Goal: Check status: Check status

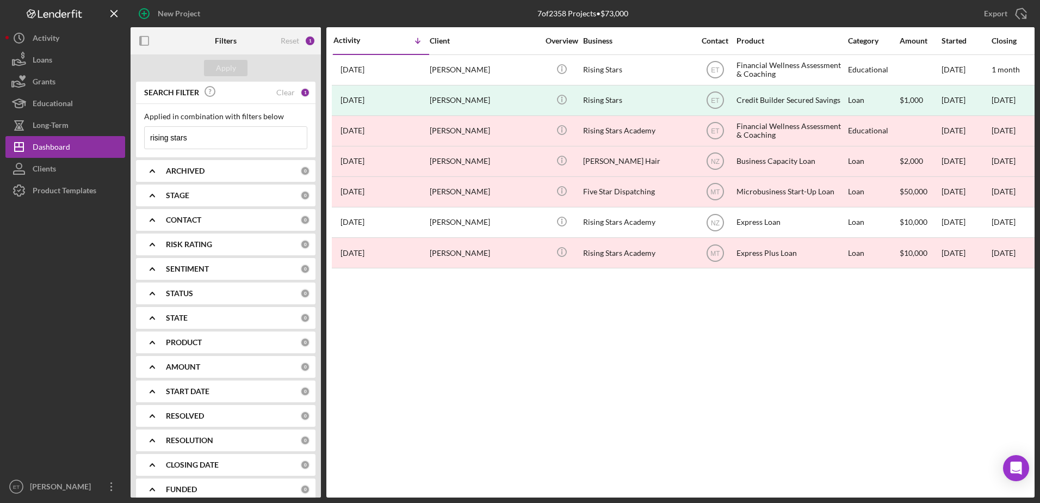
click at [204, 138] on input "rising stars" at bounding box center [226, 138] width 162 height 22
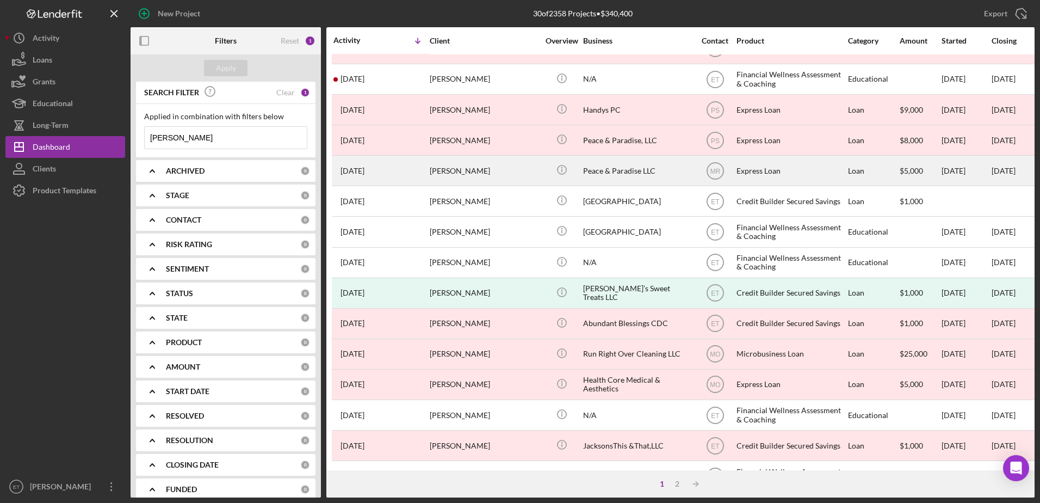
scroll to position [149, 0]
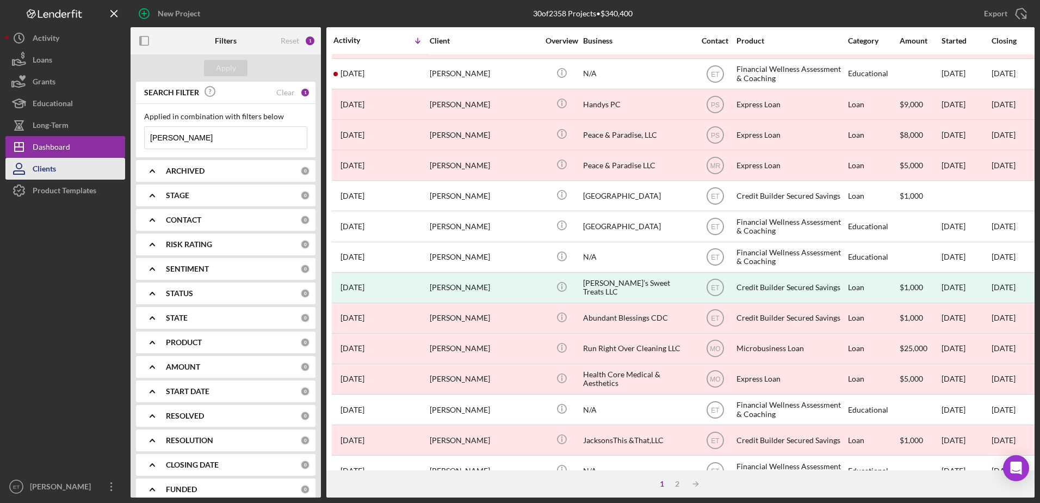
type input "[PERSON_NAME]"
click at [64, 166] on button "Clients" at bounding box center [65, 169] width 120 height 22
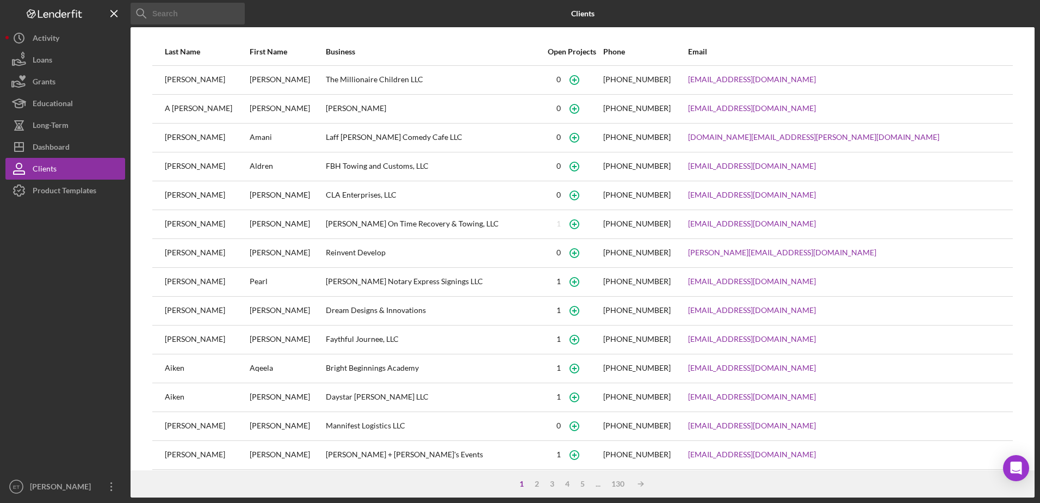
click at [187, 17] on input at bounding box center [188, 14] width 114 height 22
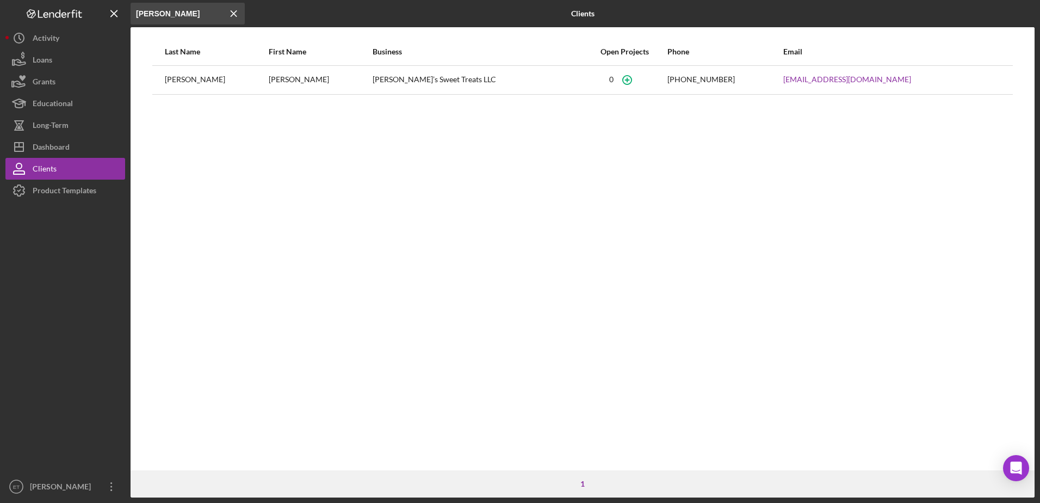
type input "[PERSON_NAME]"
click at [622, 82] on icon "button" at bounding box center [627, 79] width 24 height 24
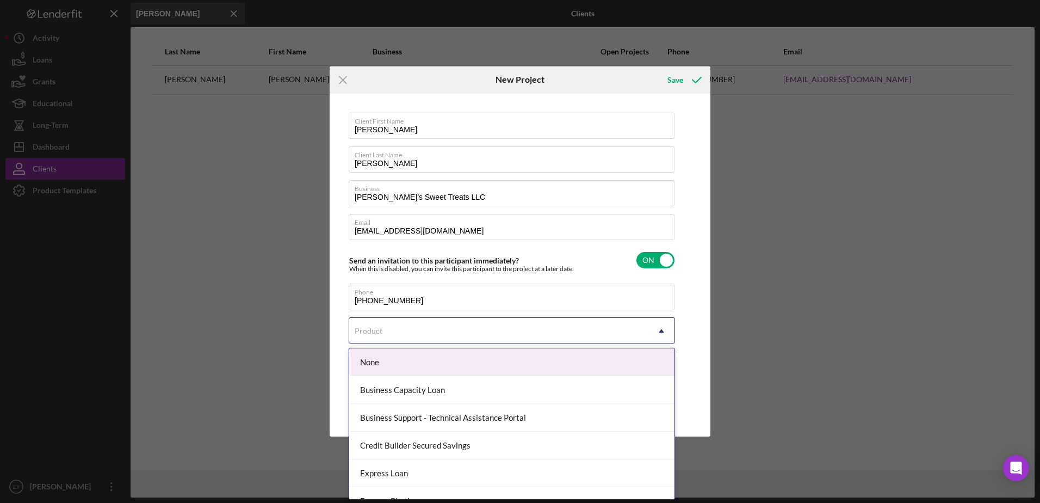
click at [495, 330] on div "Product" at bounding box center [498, 330] width 299 height 25
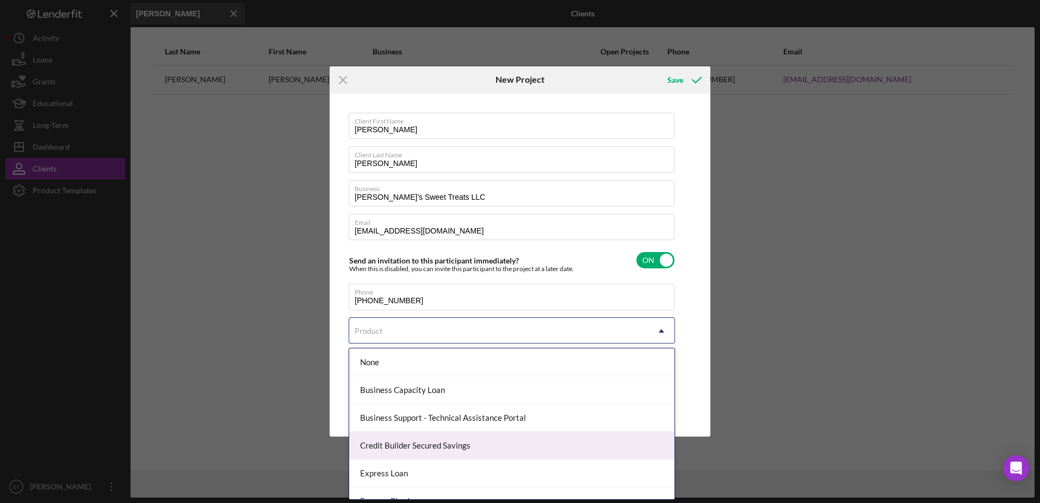
scroll to position [99, 0]
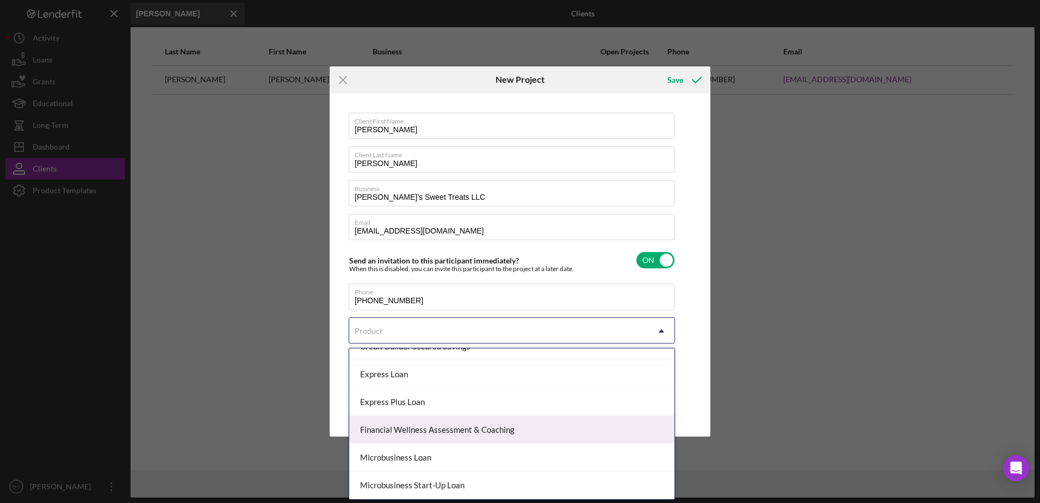
click at [488, 431] on div "Financial Wellness Assessment & Coaching" at bounding box center [511, 430] width 325 height 28
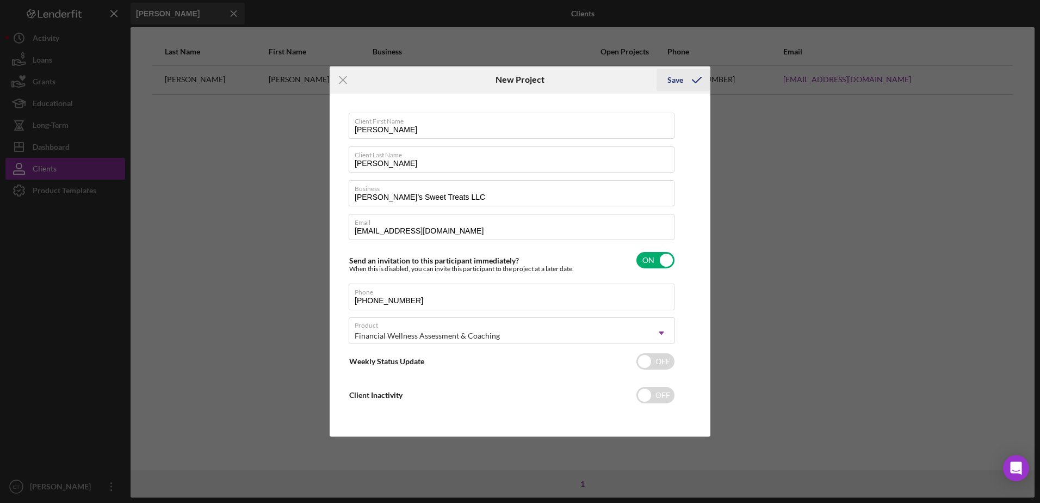
click at [678, 82] on div "Save" at bounding box center [676, 80] width 16 height 22
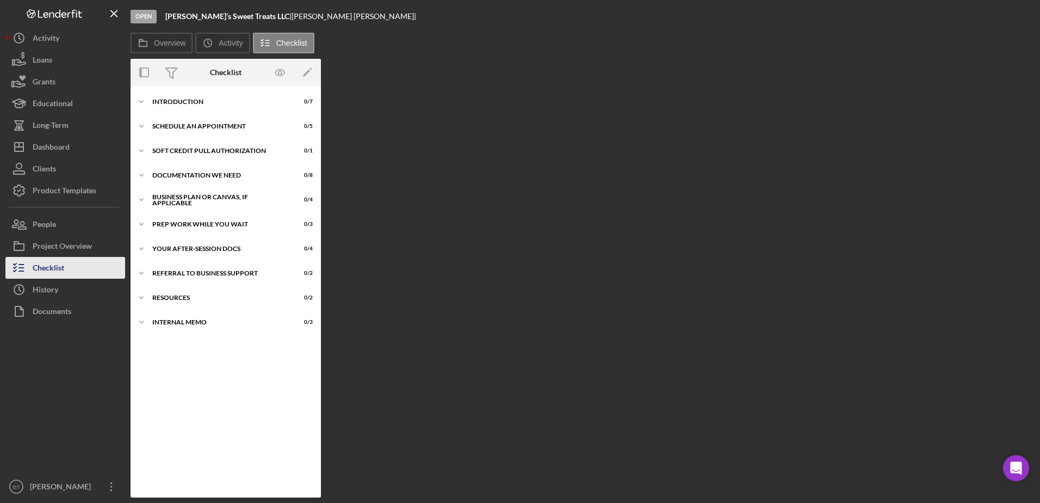
click at [51, 274] on div "Checklist" at bounding box center [49, 269] width 32 height 24
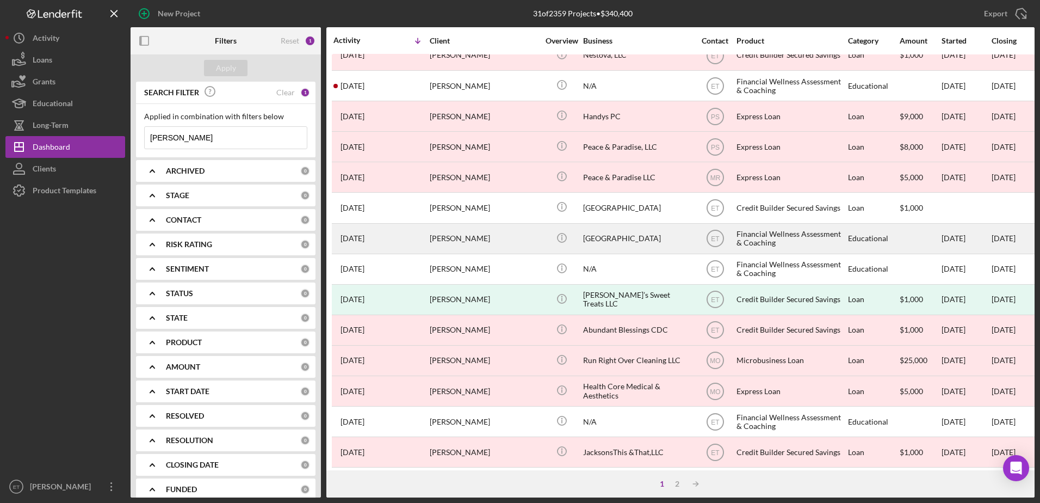
scroll to position [169, 0]
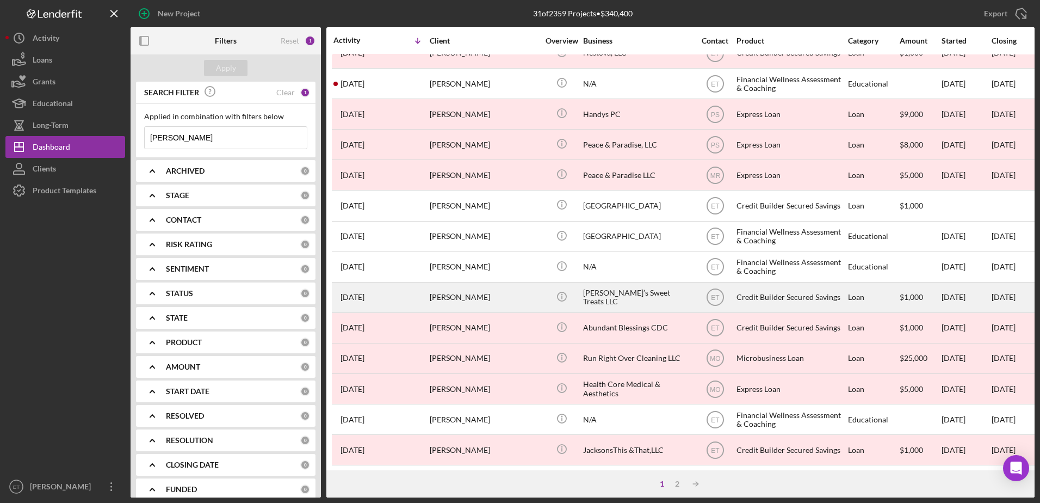
click at [626, 299] on div "[PERSON_NAME]’s Sweet Treats LLC" at bounding box center [637, 297] width 109 height 29
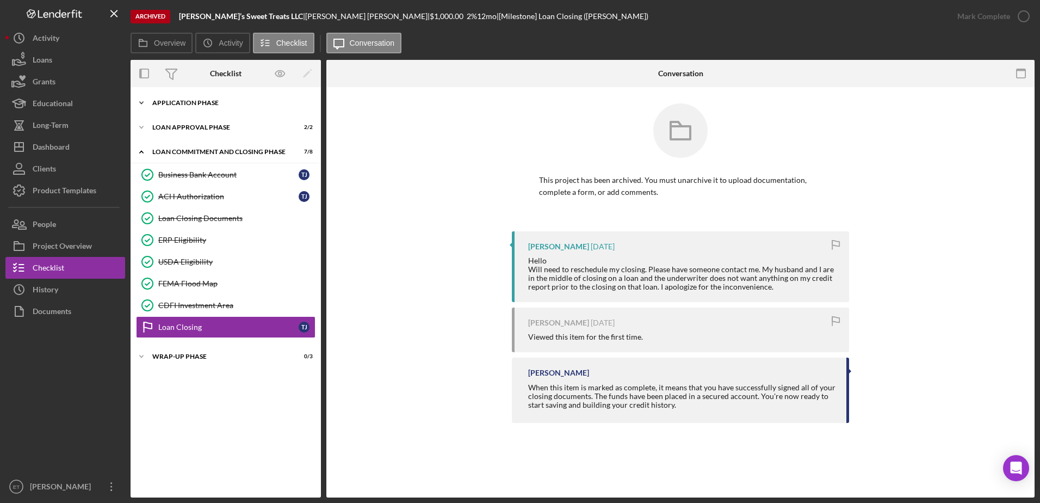
click at [185, 104] on div "Application Phase" at bounding box center [229, 103] width 155 height 7
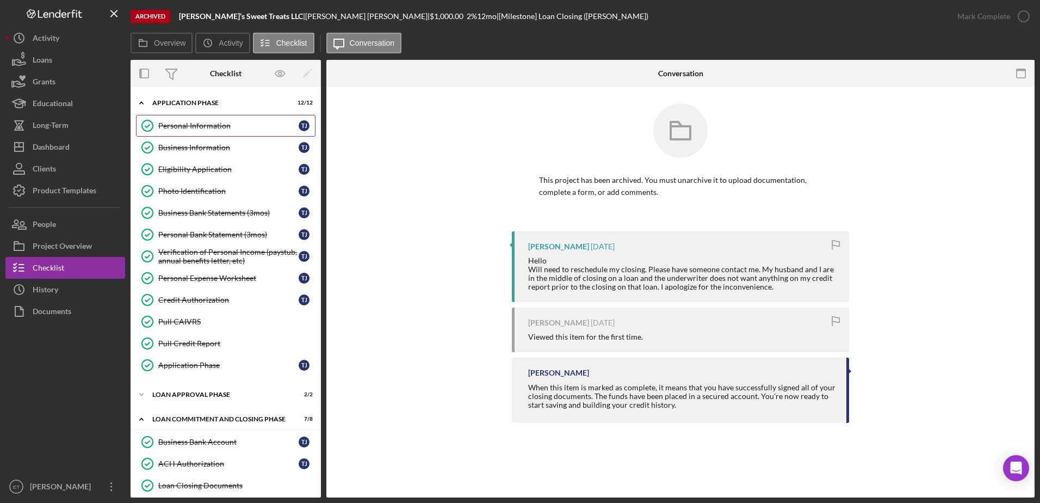
click at [183, 129] on div "Personal Information" at bounding box center [228, 125] width 140 height 9
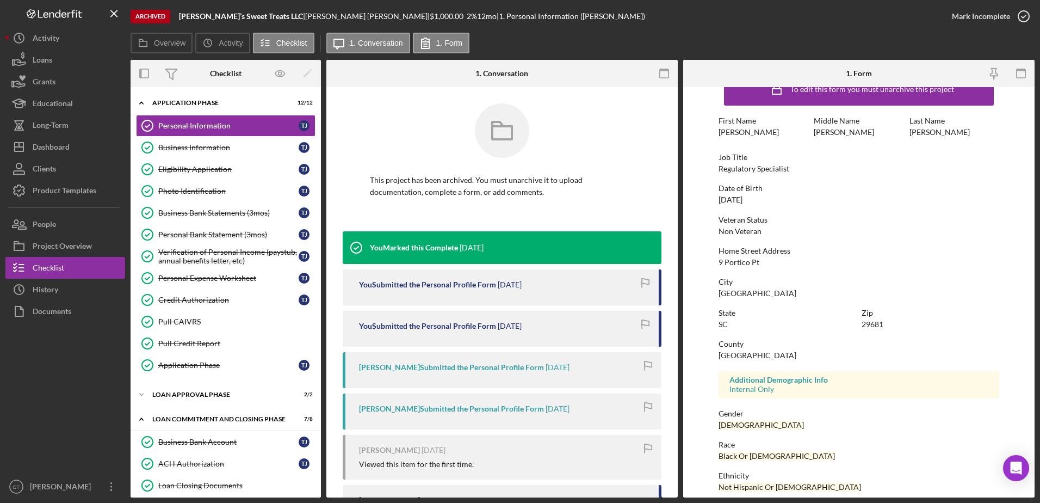
scroll to position [24, 0]
click at [203, 172] on div "Eligibility Application" at bounding box center [228, 169] width 140 height 9
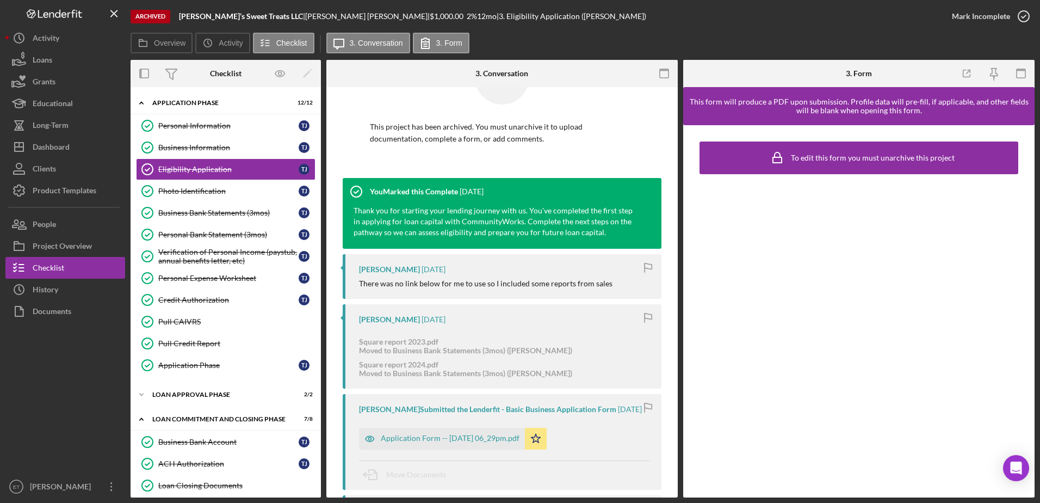
scroll to position [54, 0]
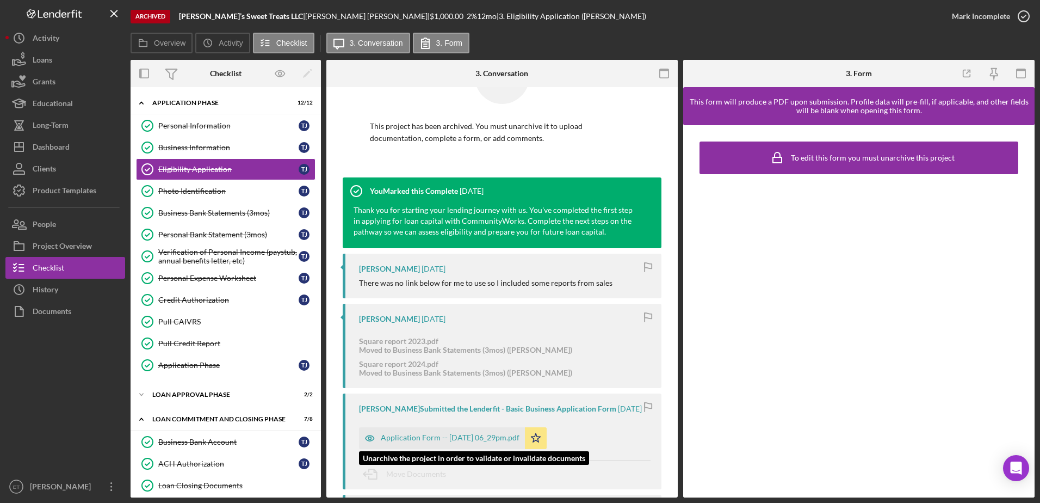
click at [371, 437] on icon "button" at bounding box center [369, 437] width 3 height 3
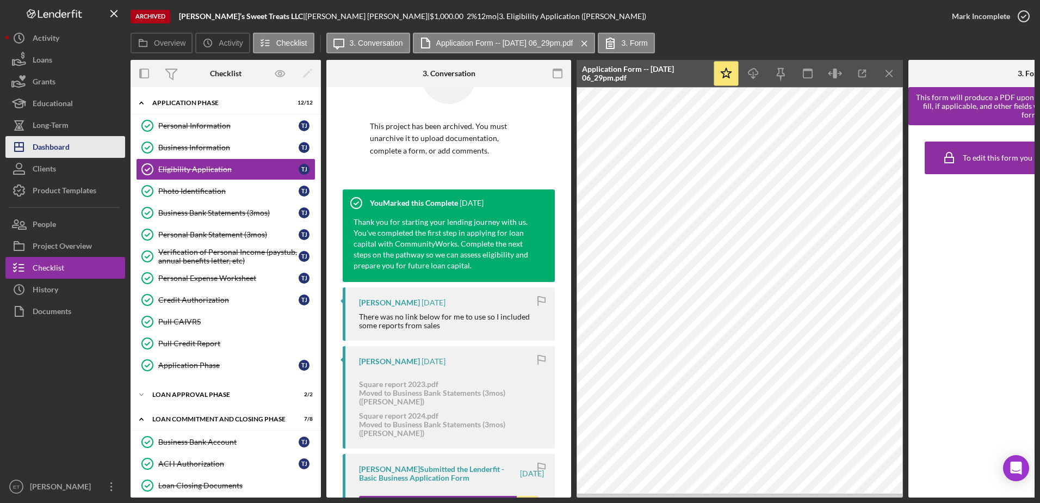
click at [69, 146] on div "Dashboard" at bounding box center [51, 148] width 37 height 24
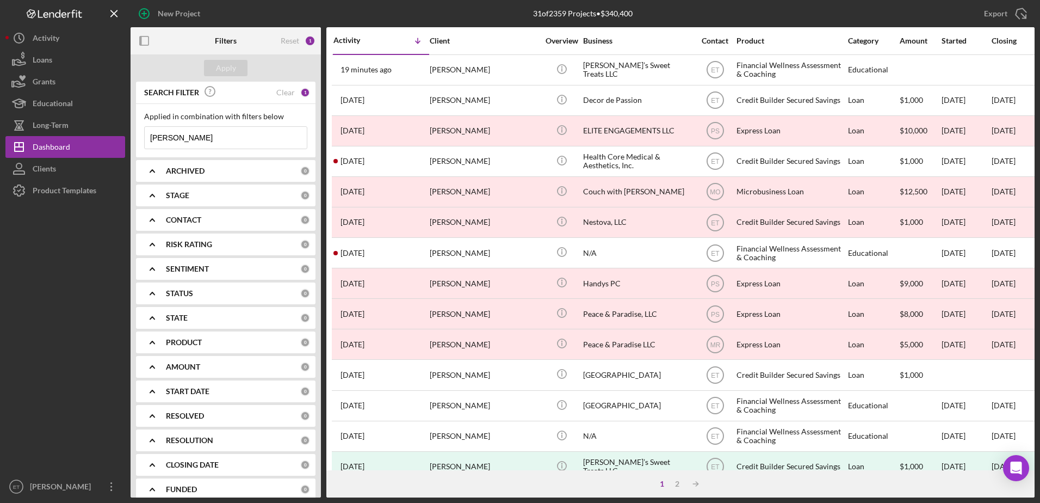
click at [213, 139] on input "[PERSON_NAME]" at bounding box center [226, 138] width 162 height 22
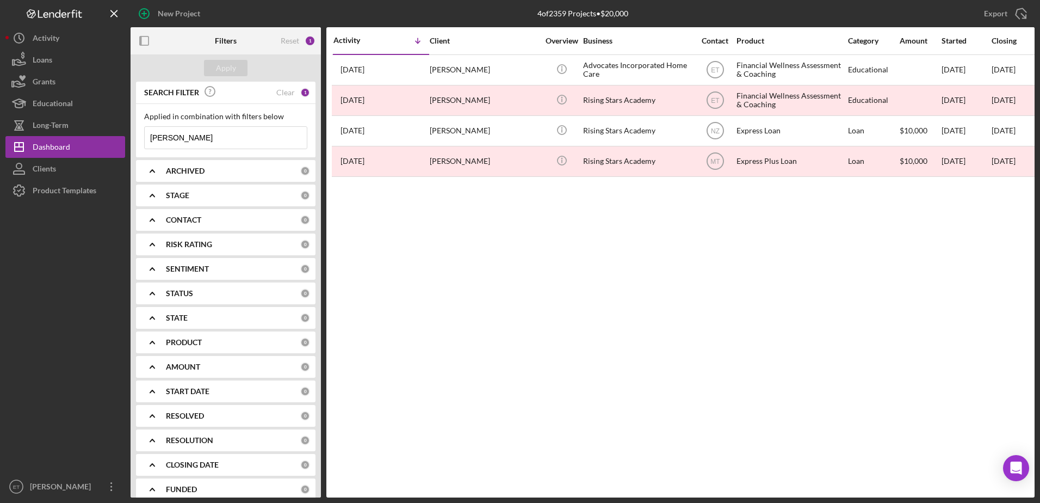
click at [186, 137] on input "[PERSON_NAME]" at bounding box center [226, 138] width 162 height 22
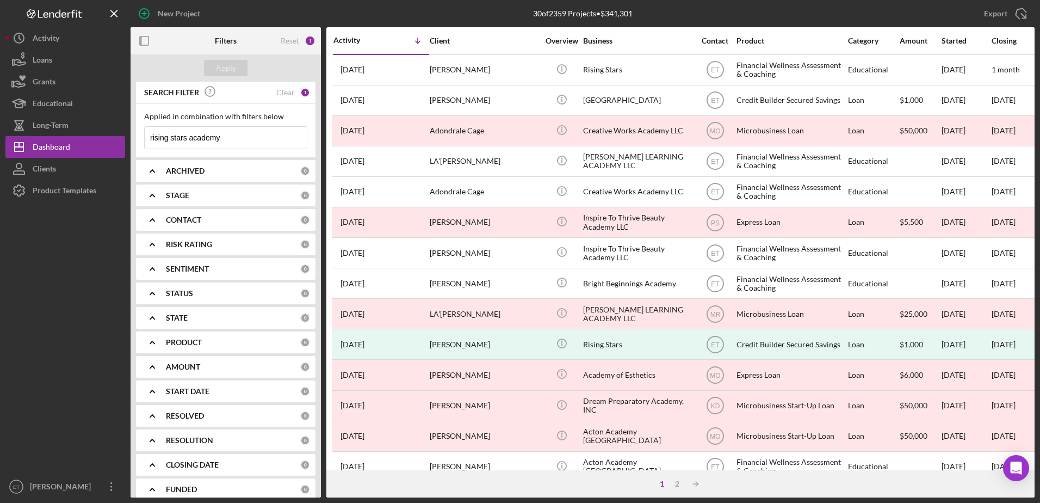
type input "rising stars academy"
